Goal: Register for event/course

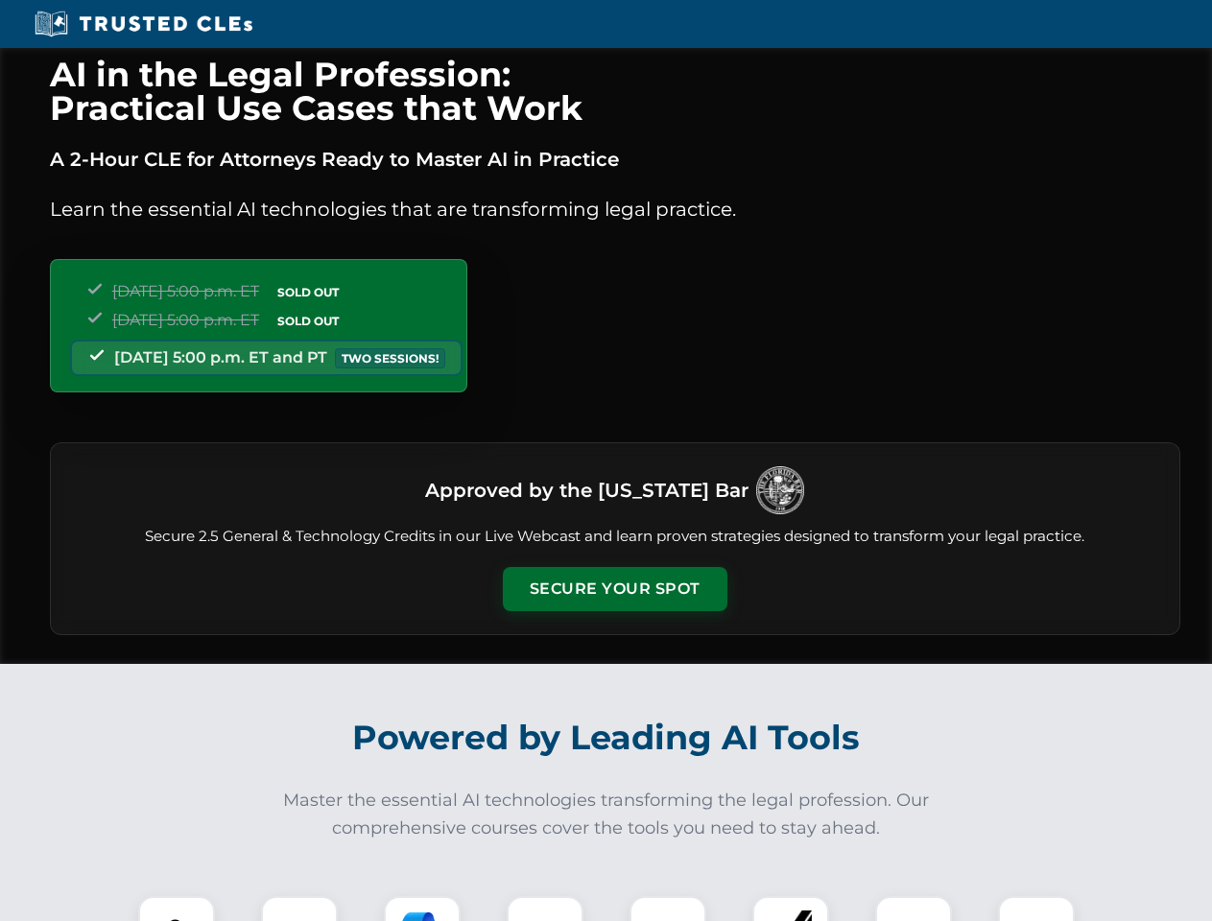
click at [614, 589] on button "Secure Your Spot" at bounding box center [615, 589] width 225 height 44
click at [177, 909] on img at bounding box center [177, 935] width 56 height 56
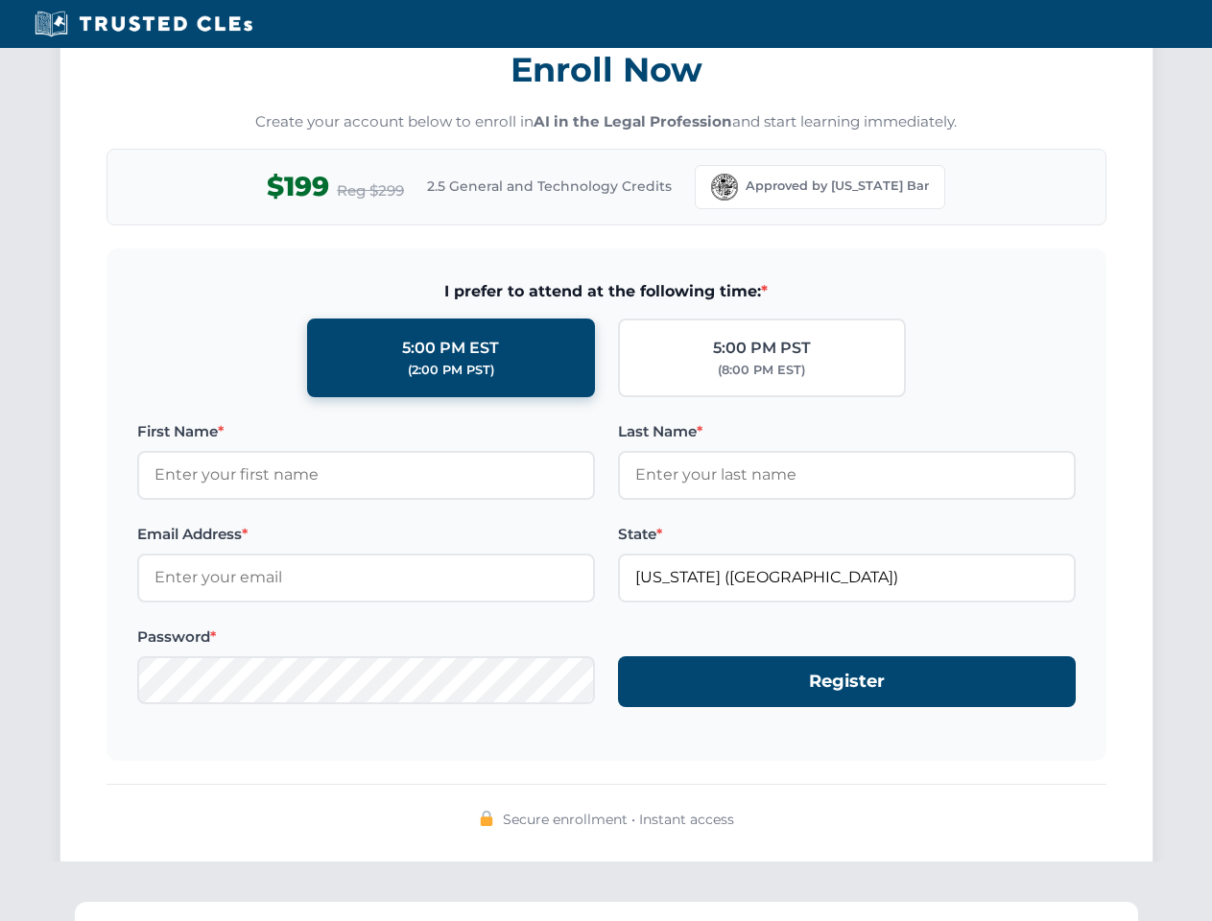
scroll to position [1883, 0]
